Goal: Information Seeking & Learning: Check status

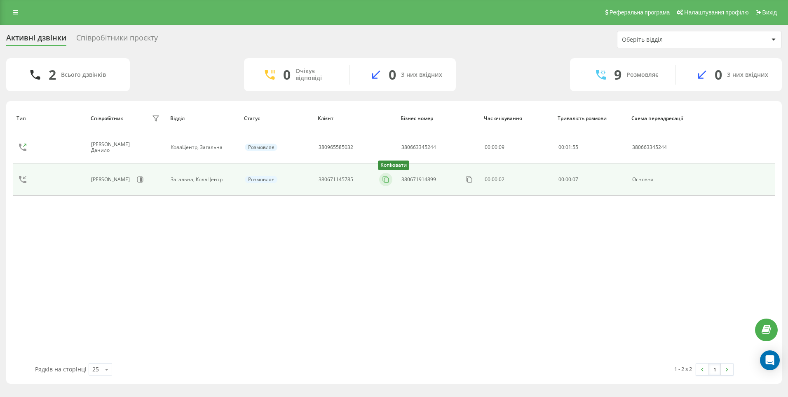
click at [383, 179] on icon at bounding box center [386, 179] width 8 height 8
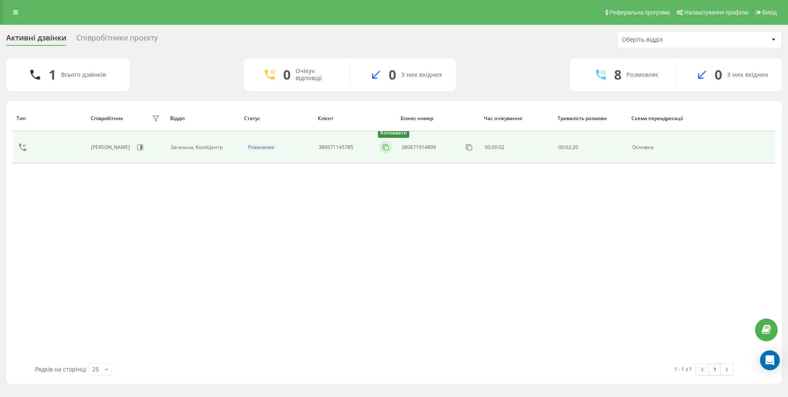
click at [384, 150] on icon at bounding box center [386, 147] width 8 height 8
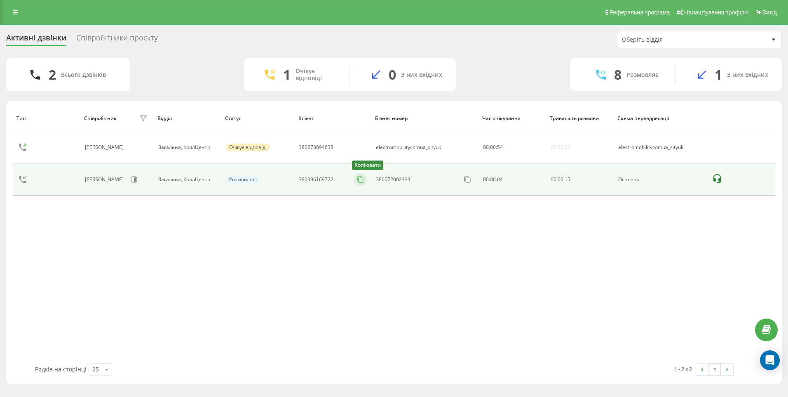
click at [360, 181] on icon at bounding box center [360, 179] width 8 height 8
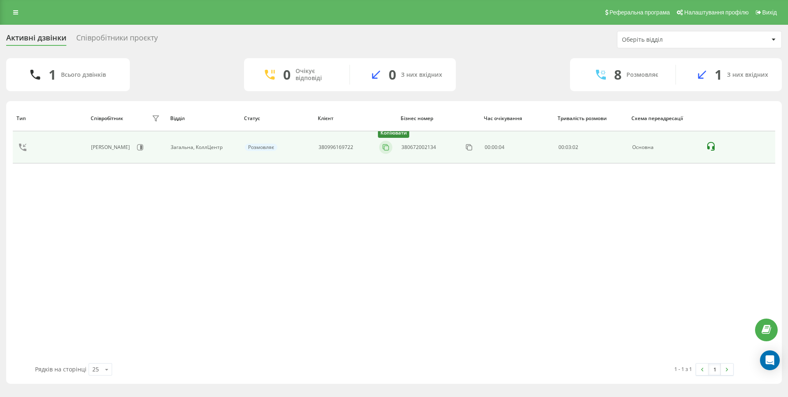
click at [385, 149] on icon at bounding box center [385, 146] width 5 height 5
click at [387, 150] on icon at bounding box center [386, 147] width 8 height 8
click at [388, 146] on icon at bounding box center [385, 146] width 5 height 5
click at [385, 147] on icon at bounding box center [386, 147] width 8 height 8
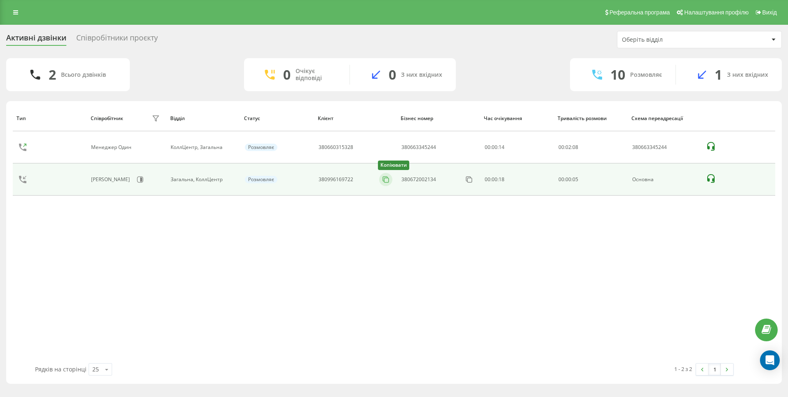
click at [391, 179] on button at bounding box center [385, 179] width 13 height 9
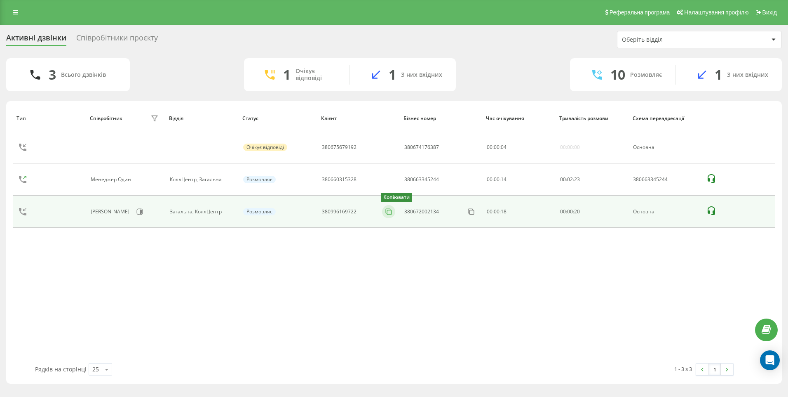
click at [386, 212] on icon at bounding box center [389, 211] width 8 height 8
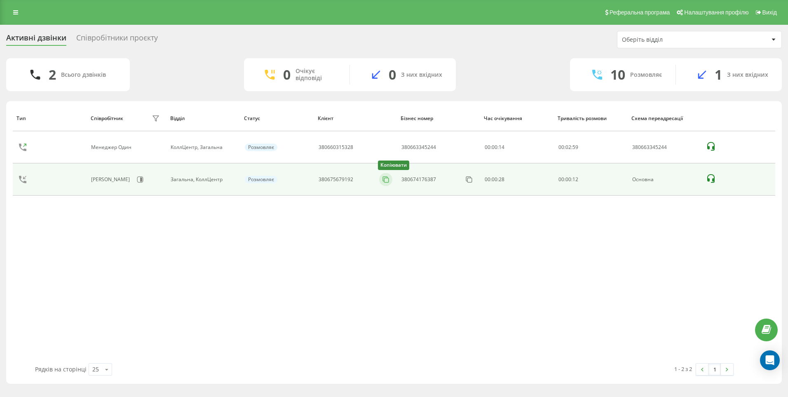
click at [387, 179] on icon at bounding box center [386, 179] width 8 height 8
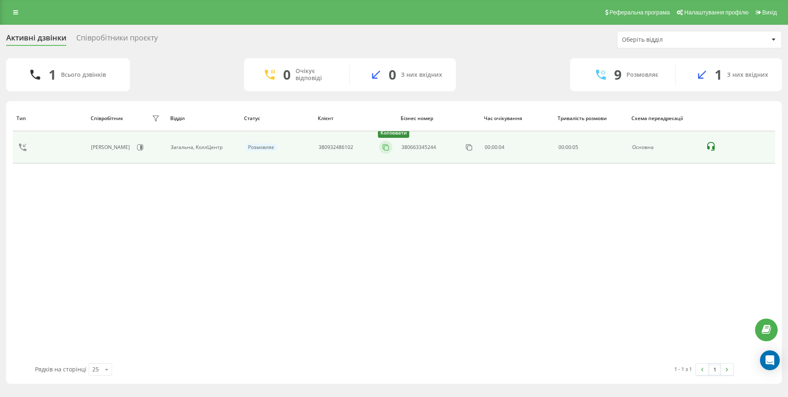
click at [389, 145] on icon at bounding box center [386, 147] width 8 height 8
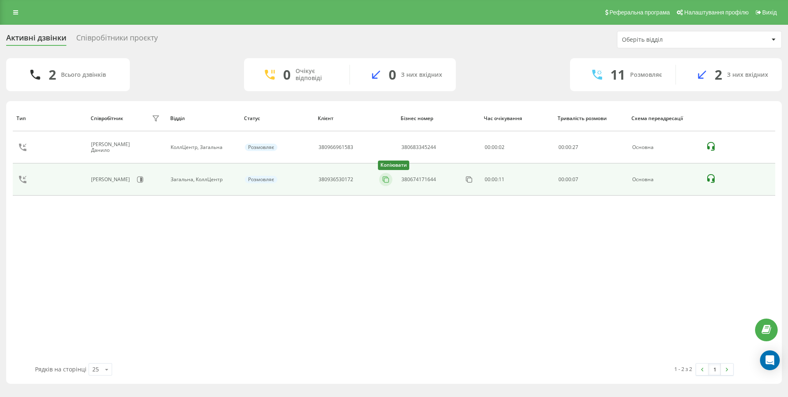
click at [384, 178] on icon at bounding box center [386, 179] width 8 height 8
click at [385, 182] on rect at bounding box center [386, 180] width 5 height 5
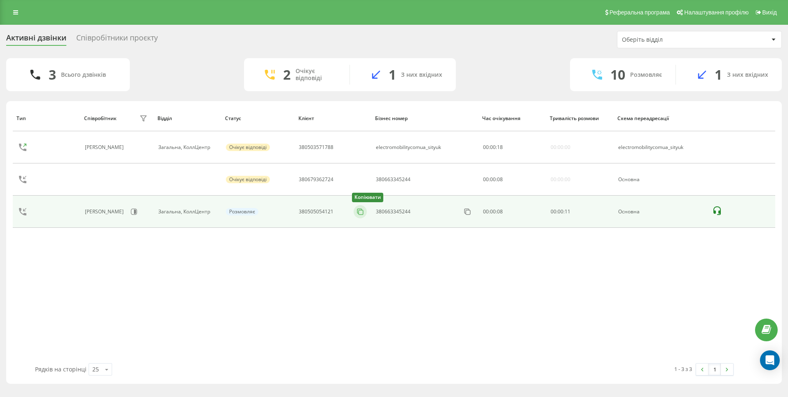
click at [360, 214] on rect at bounding box center [361, 212] width 5 height 5
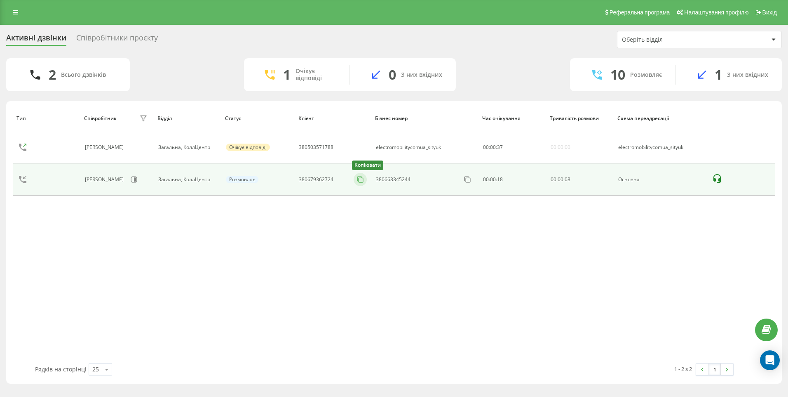
click at [358, 180] on icon at bounding box center [360, 179] width 8 height 8
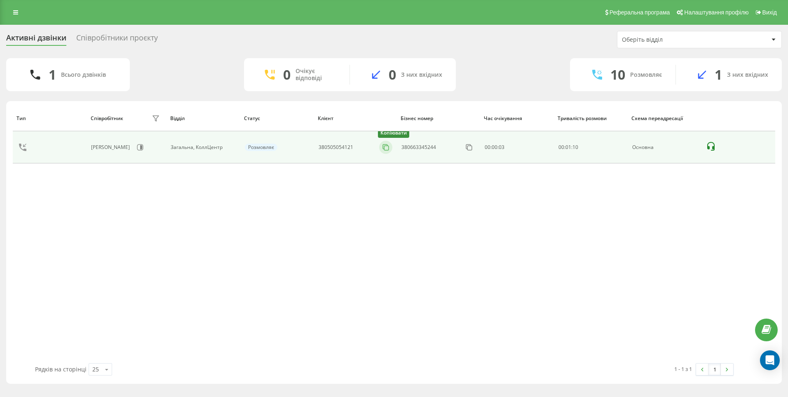
click at [386, 148] on icon at bounding box center [386, 147] width 8 height 8
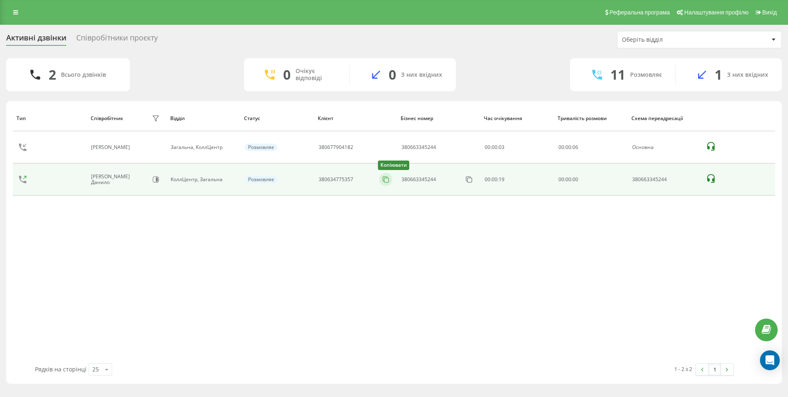
click at [389, 178] on rect at bounding box center [386, 180] width 5 height 5
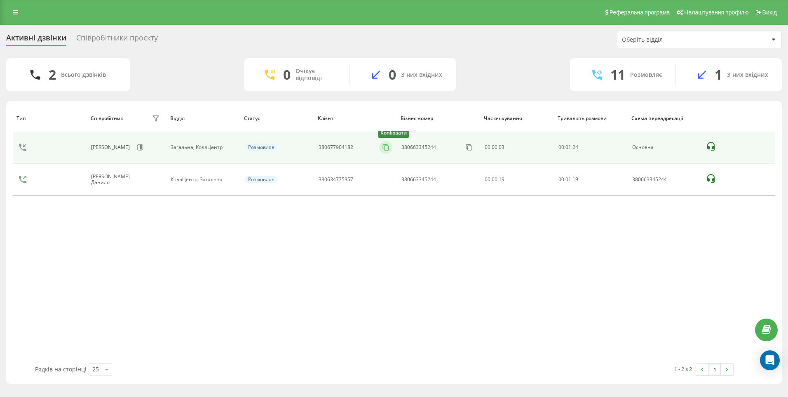
click at [388, 147] on icon at bounding box center [386, 147] width 8 height 8
click at [386, 149] on icon at bounding box center [386, 147] width 8 height 8
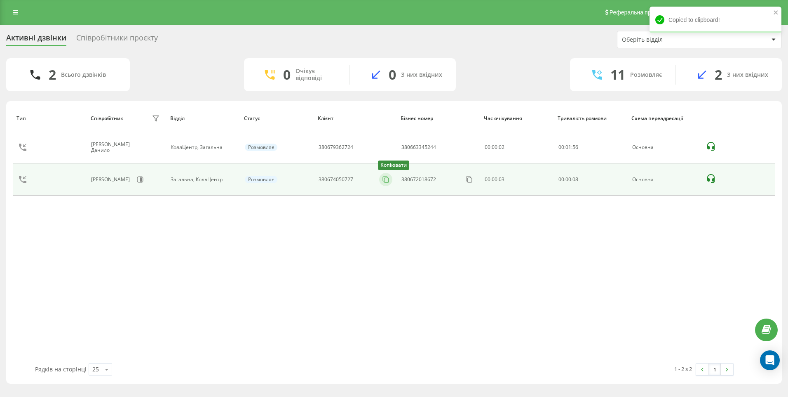
click at [385, 180] on icon at bounding box center [386, 179] width 8 height 8
click at [388, 178] on icon at bounding box center [386, 179] width 8 height 8
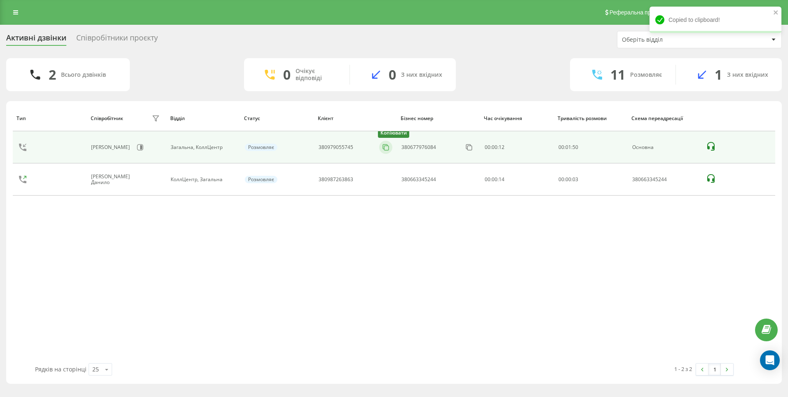
click at [386, 144] on icon at bounding box center [385, 146] width 5 height 5
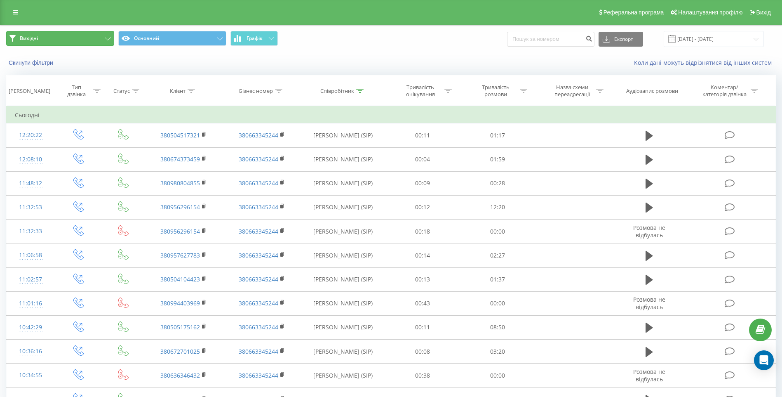
click at [106, 38] on icon at bounding box center [108, 38] width 6 height 3
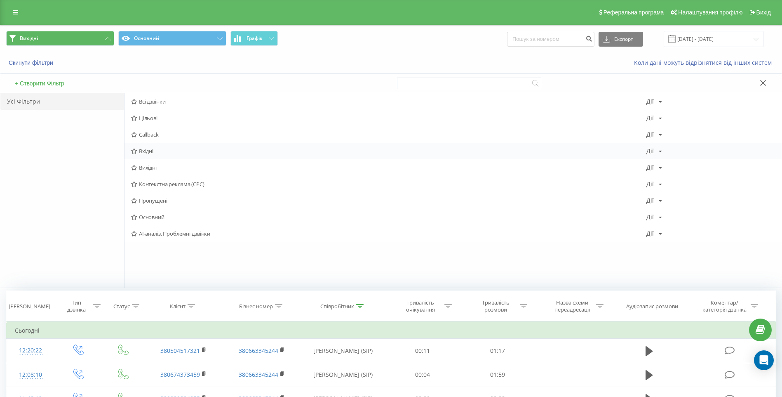
click at [144, 150] on span "Вхідні" at bounding box center [388, 151] width 515 height 6
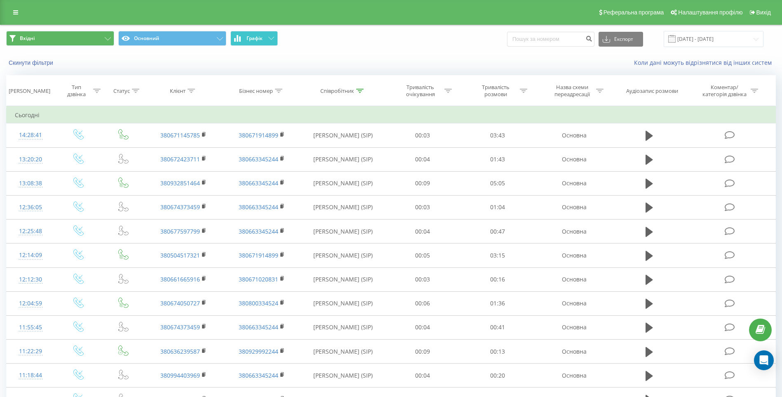
click at [253, 37] on span "Графік" at bounding box center [255, 38] width 16 height 6
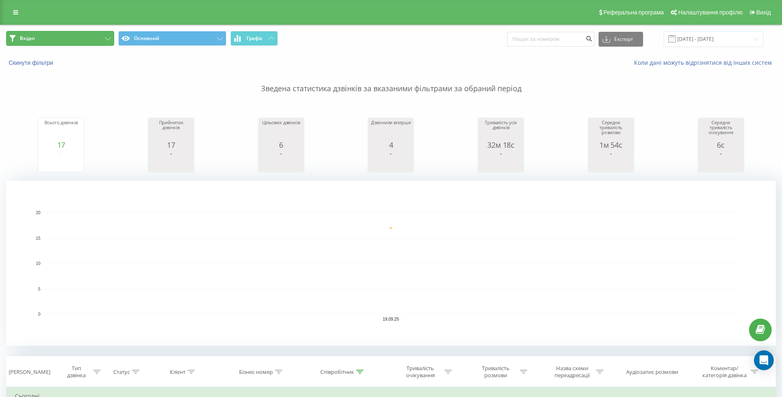
click at [86, 36] on button "Вхідні" at bounding box center [60, 38] width 108 height 15
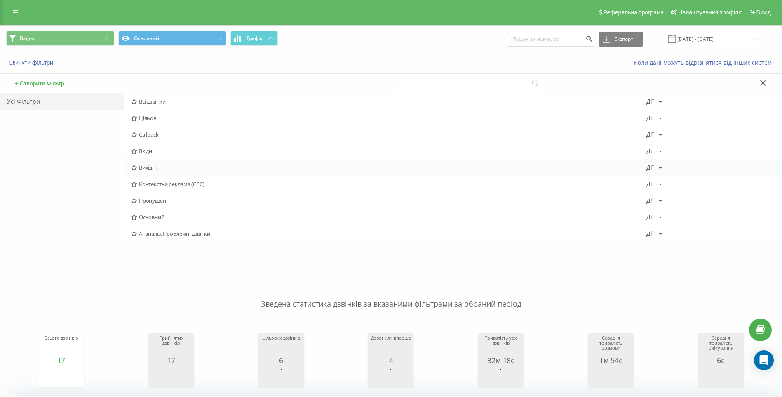
click at [139, 168] on span "Вихідні" at bounding box center [388, 168] width 515 height 6
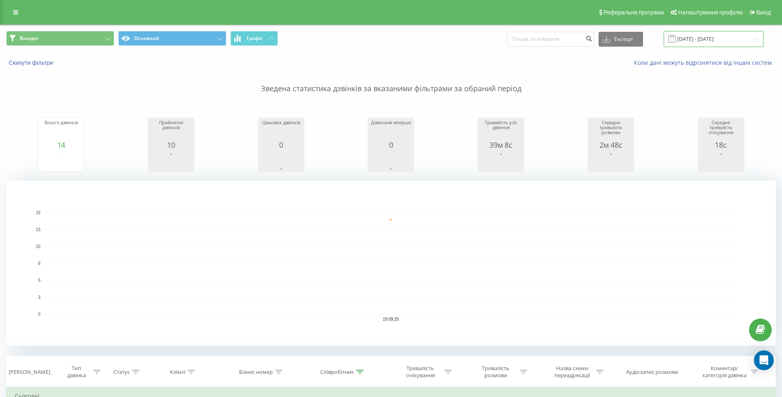
click at [758, 42] on input "19.09.2025 - 19.09.2025" at bounding box center [714, 39] width 100 height 16
click at [202, 100] on div "Зведена статистика дзвінків за вказаними фільтрами за обраний період Всього дзв…" at bounding box center [391, 206] width 770 height 279
click at [686, 82] on p "Зведена статистика дзвінків за вказаними фільтрами за обраний період" at bounding box center [391, 80] width 770 height 27
click at [76, 36] on button "Вихідні" at bounding box center [60, 38] width 108 height 15
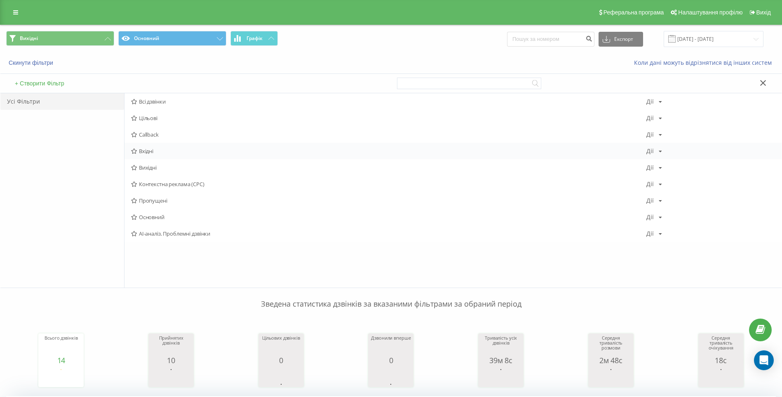
click at [141, 153] on span "Вхідні" at bounding box center [388, 151] width 515 height 6
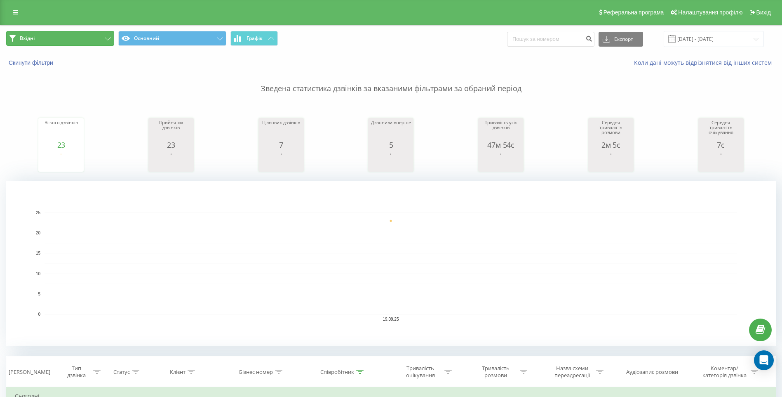
click at [67, 38] on button "Вхідні" at bounding box center [60, 38] width 108 height 15
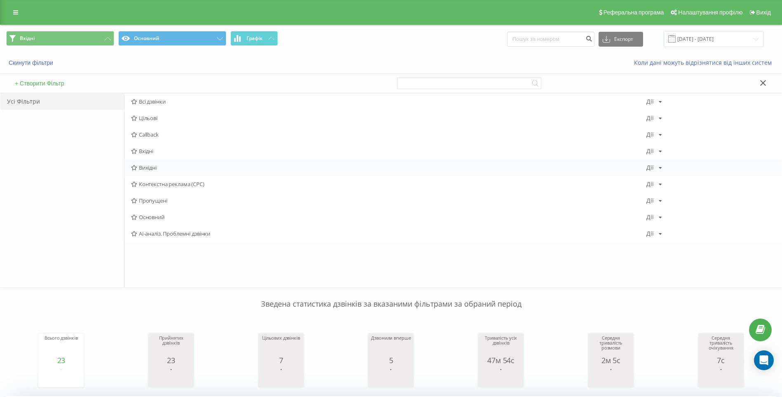
click at [144, 166] on span "Вихідні" at bounding box center [388, 168] width 515 height 6
